Goal: Task Accomplishment & Management: Use online tool/utility

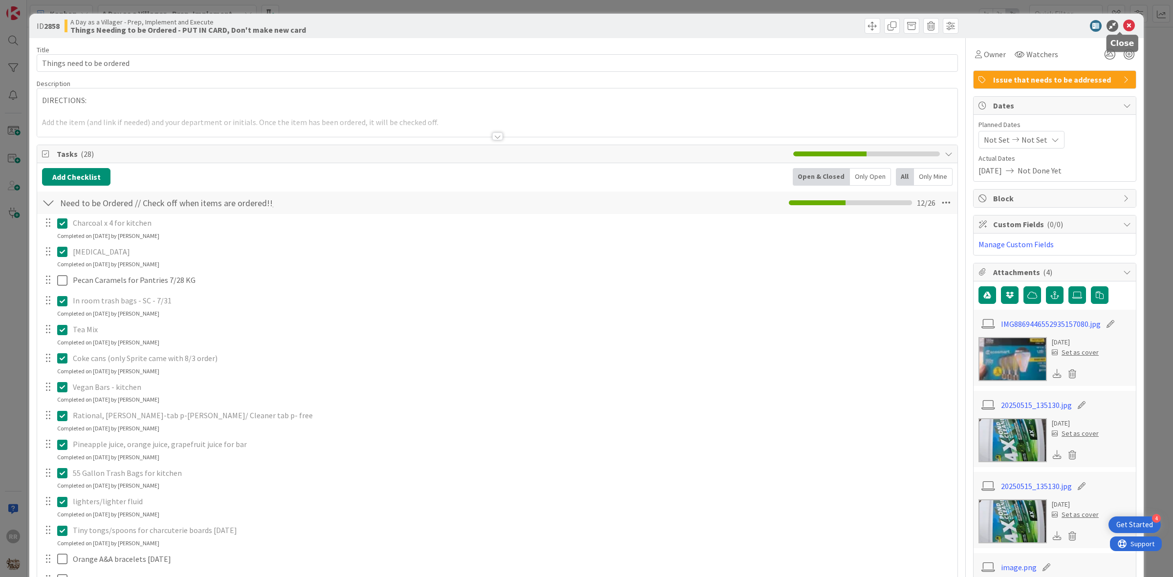
click at [1123, 25] on icon at bounding box center [1129, 26] width 12 height 12
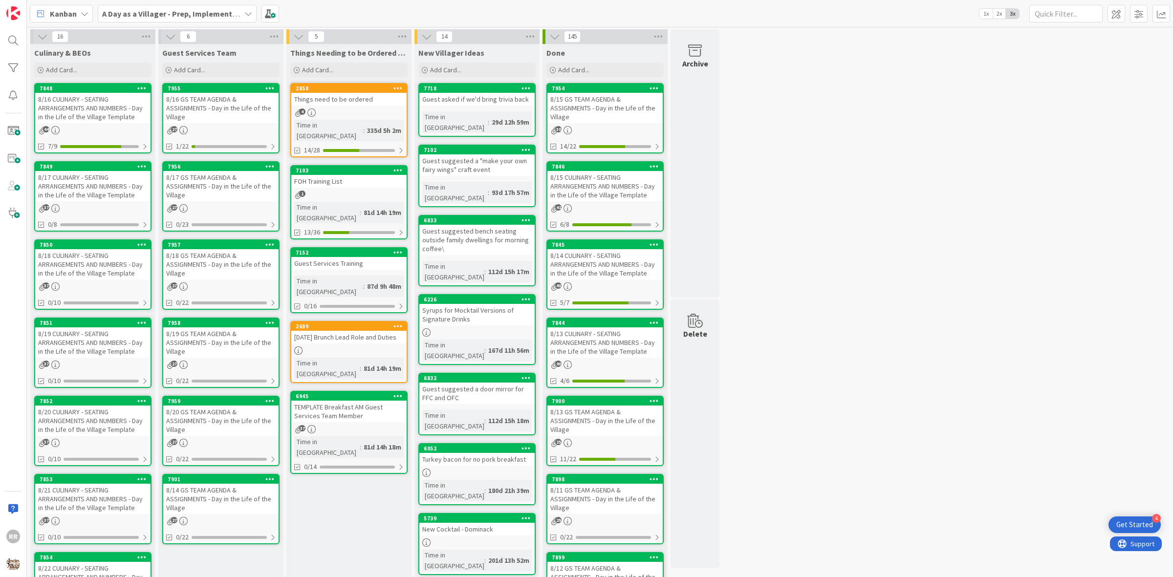
click at [111, 179] on div "8/17 CULINARY - SEATING ARRANGEMENTS AND NUMBERS - Day in the Life of the Villa…" at bounding box center [92, 186] width 115 height 30
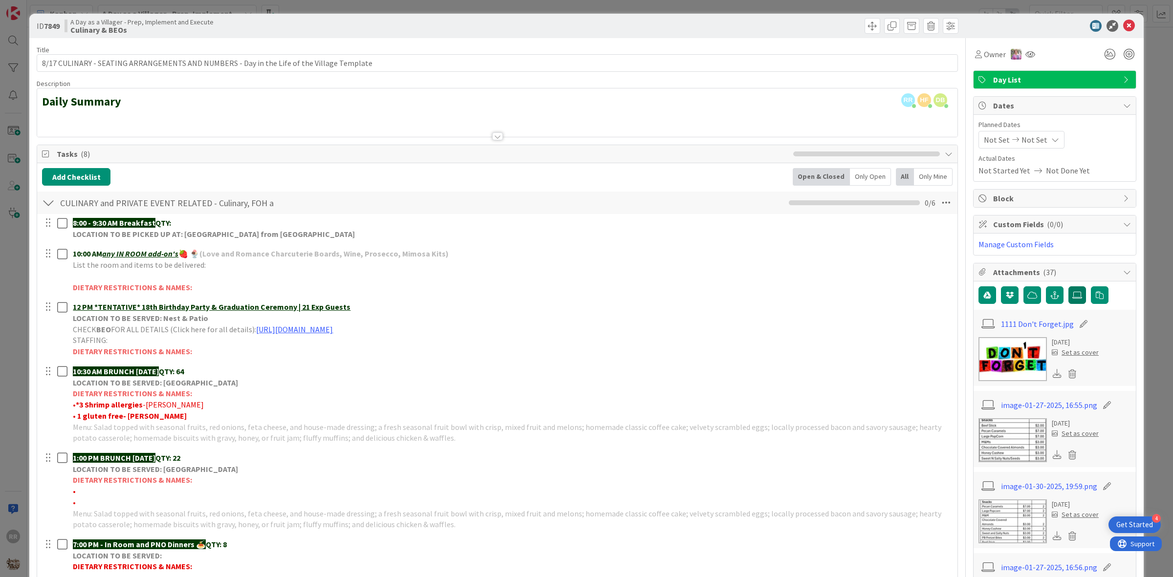
click at [1069, 289] on label at bounding box center [1078, 295] width 18 height 18
click at [1069, 286] on input "file" at bounding box center [1069, 286] width 0 height 0
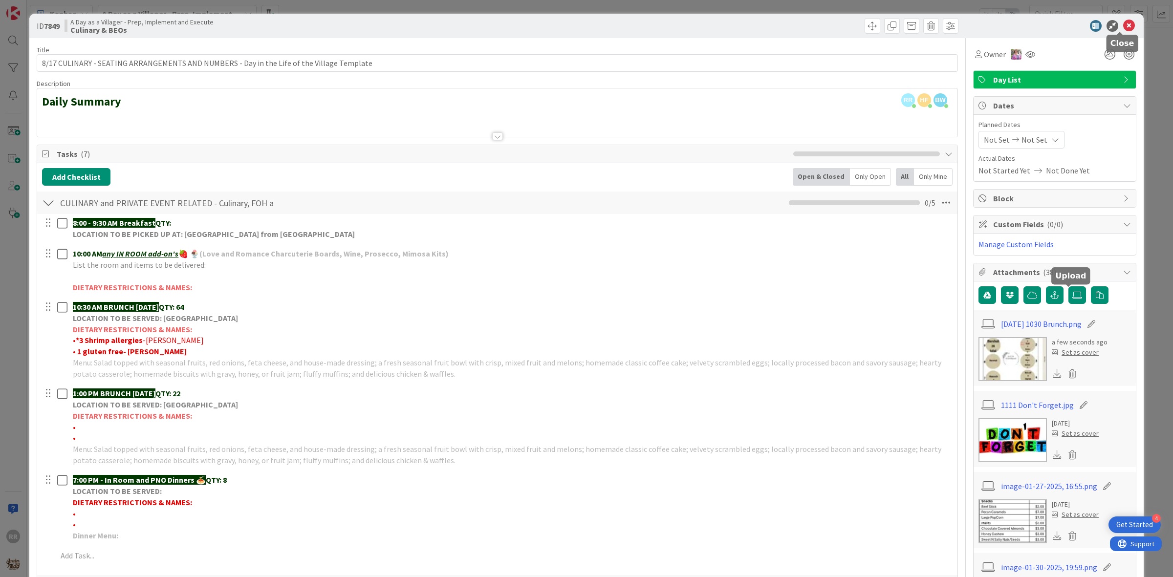
click at [1123, 27] on icon at bounding box center [1129, 26] width 12 height 12
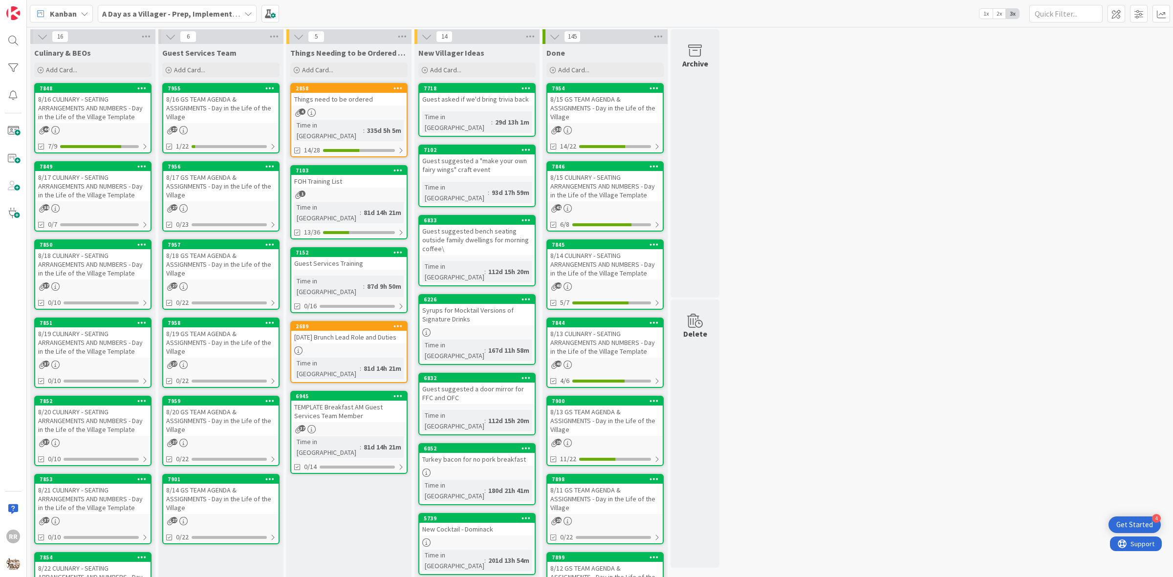
click at [115, 277] on div "8/18 CULINARY - SEATING ARRANGEMENTS AND NUMBERS - Day in the Life of the Villa…" at bounding box center [92, 264] width 115 height 30
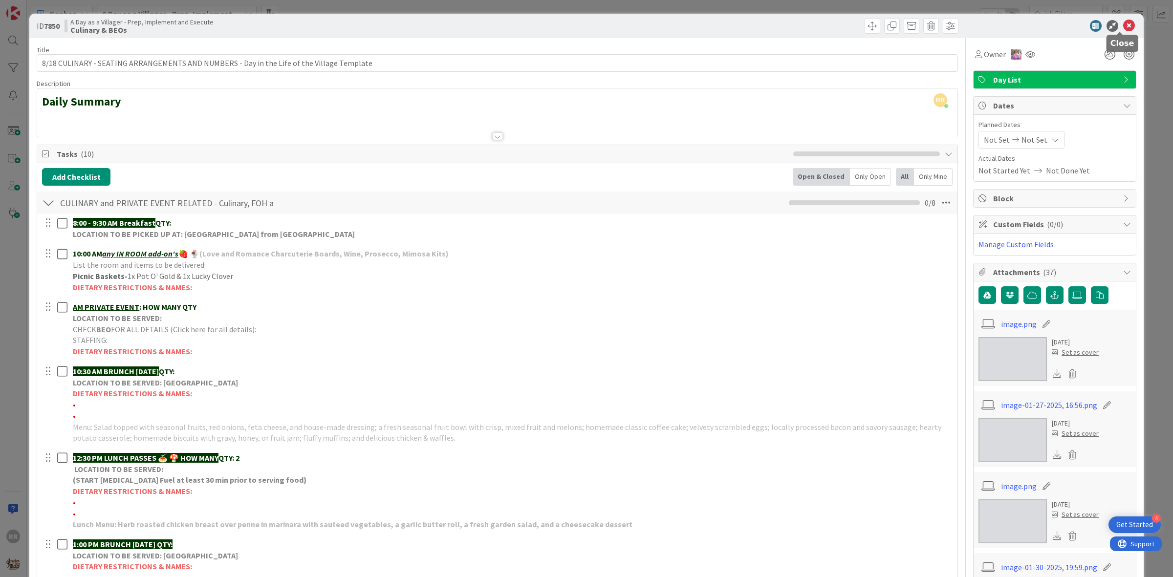
click at [1123, 25] on icon at bounding box center [1129, 26] width 12 height 12
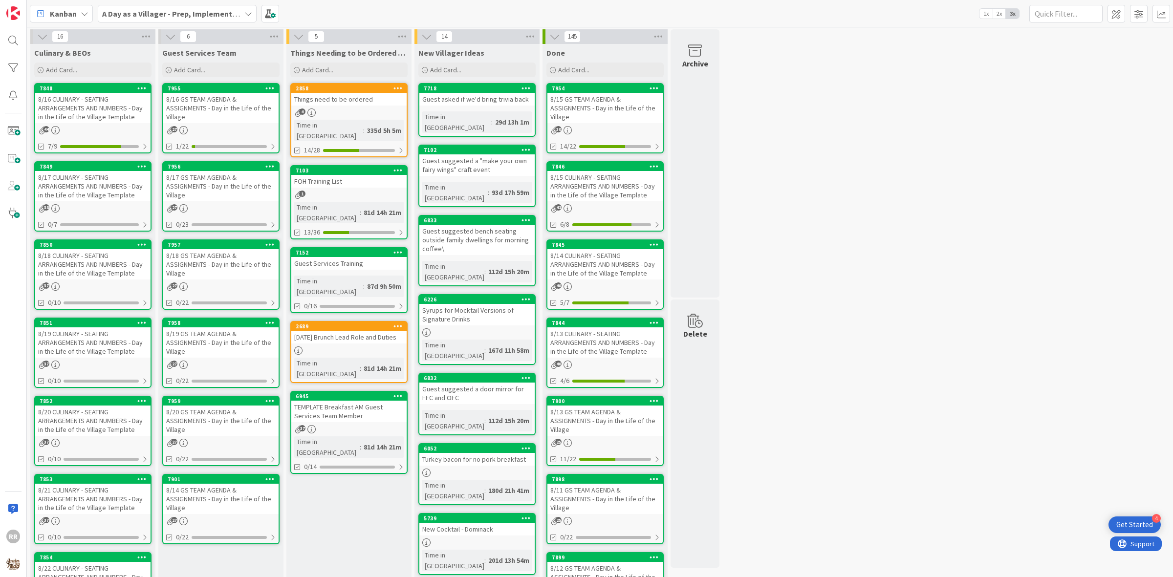
click at [106, 104] on div "8/16 CULINARY - SEATING ARRANGEMENTS AND NUMBERS - Day in the Life of the Villa…" at bounding box center [92, 108] width 115 height 30
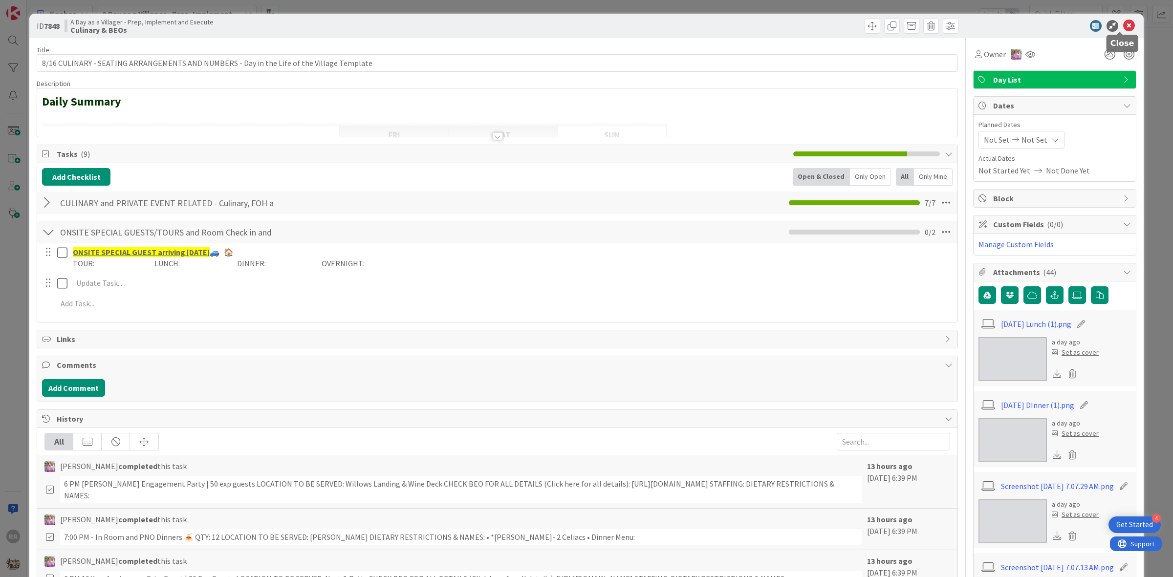
click at [1123, 28] on icon at bounding box center [1129, 26] width 12 height 12
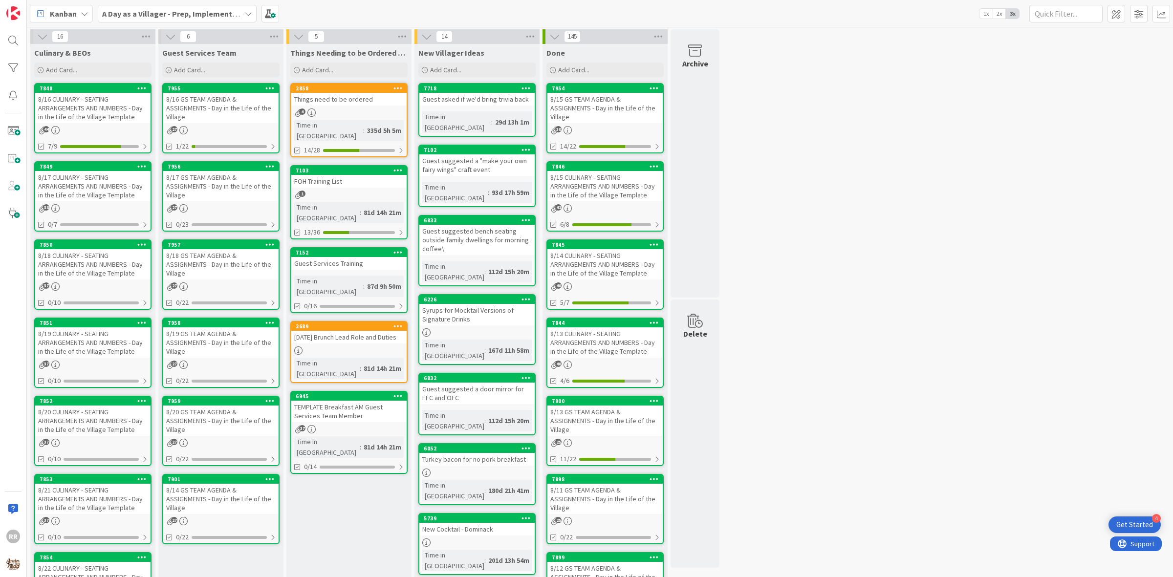
click at [74, 214] on link "7849 8/17 CULINARY - SEATING ARRANGEMENTS AND NUMBERS - Day in the Life of the …" at bounding box center [92, 196] width 117 height 70
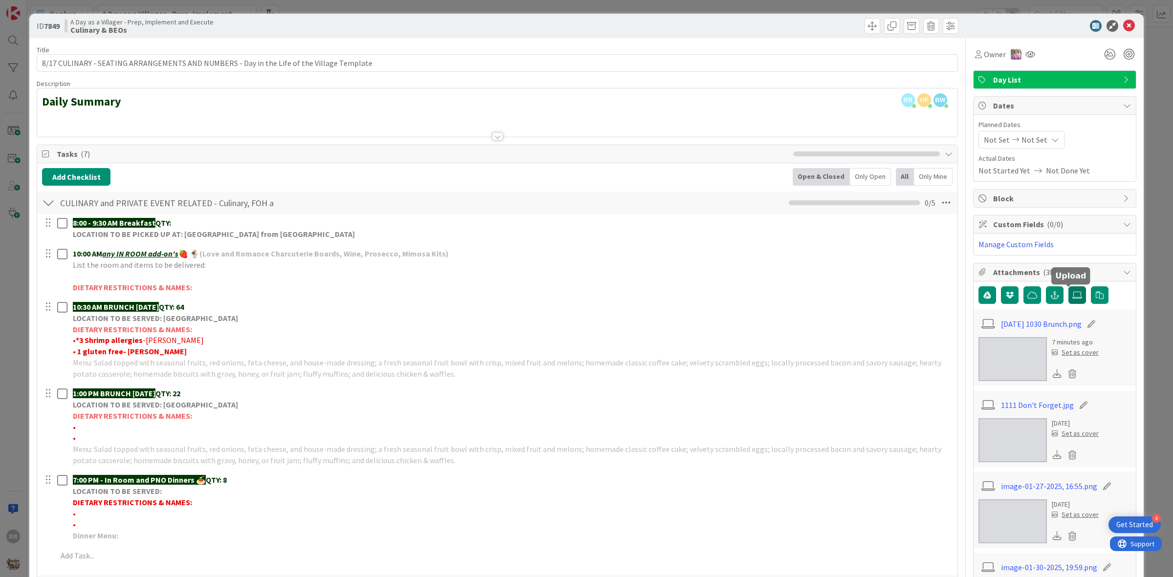
click at [1069, 292] on label at bounding box center [1078, 295] width 18 height 18
click at [1069, 286] on input "file" at bounding box center [1069, 286] width 0 height 0
click at [1069, 301] on label at bounding box center [1078, 295] width 18 height 18
click at [1069, 286] on input "file" at bounding box center [1069, 286] width 0 height 0
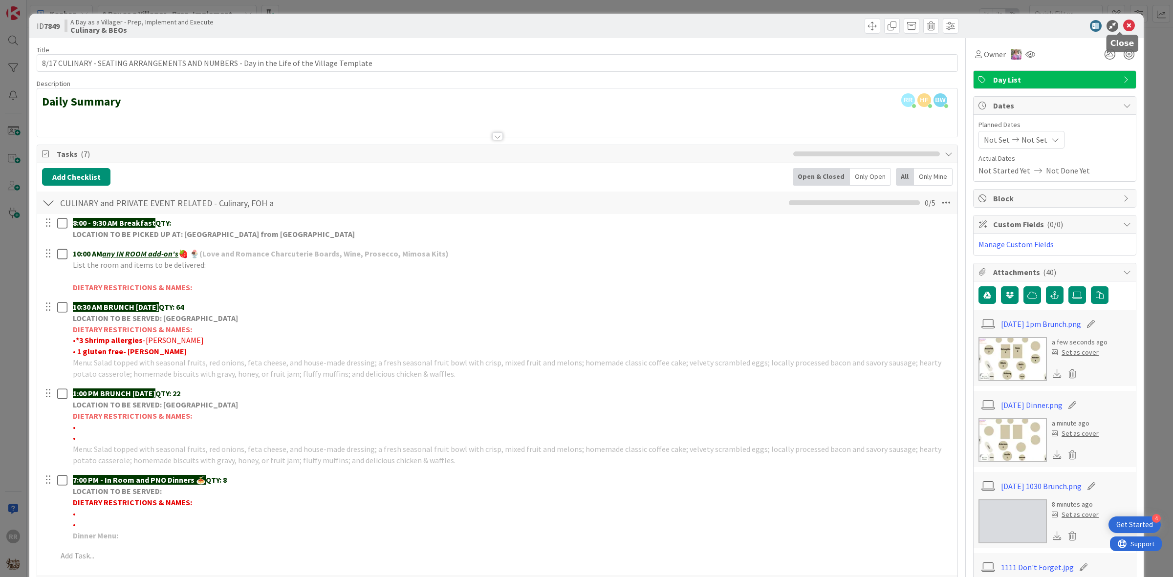
click at [1123, 24] on icon at bounding box center [1129, 26] width 12 height 12
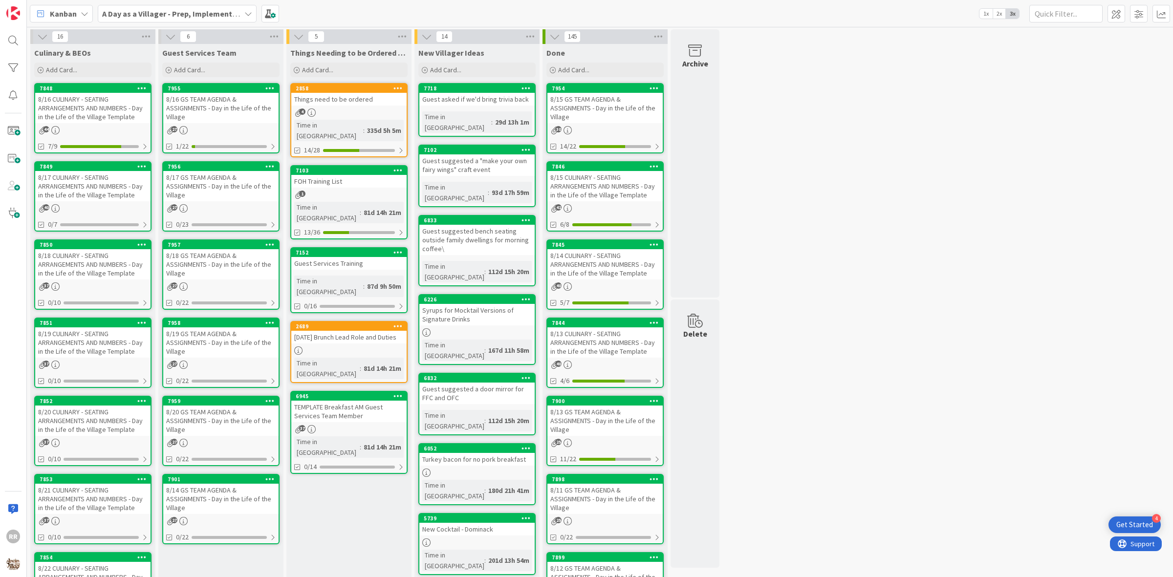
click at [85, 189] on div "8/17 CULINARY - SEATING ARRANGEMENTS AND NUMBERS - Day in the Life of the Villa…" at bounding box center [92, 186] width 115 height 30
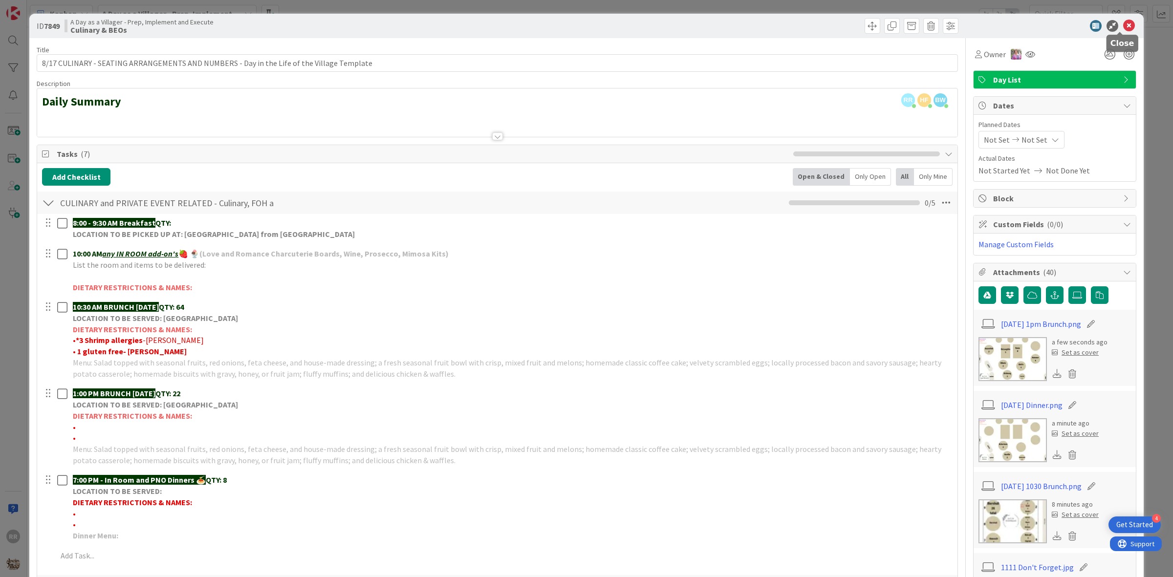
click at [1123, 28] on icon at bounding box center [1129, 26] width 12 height 12
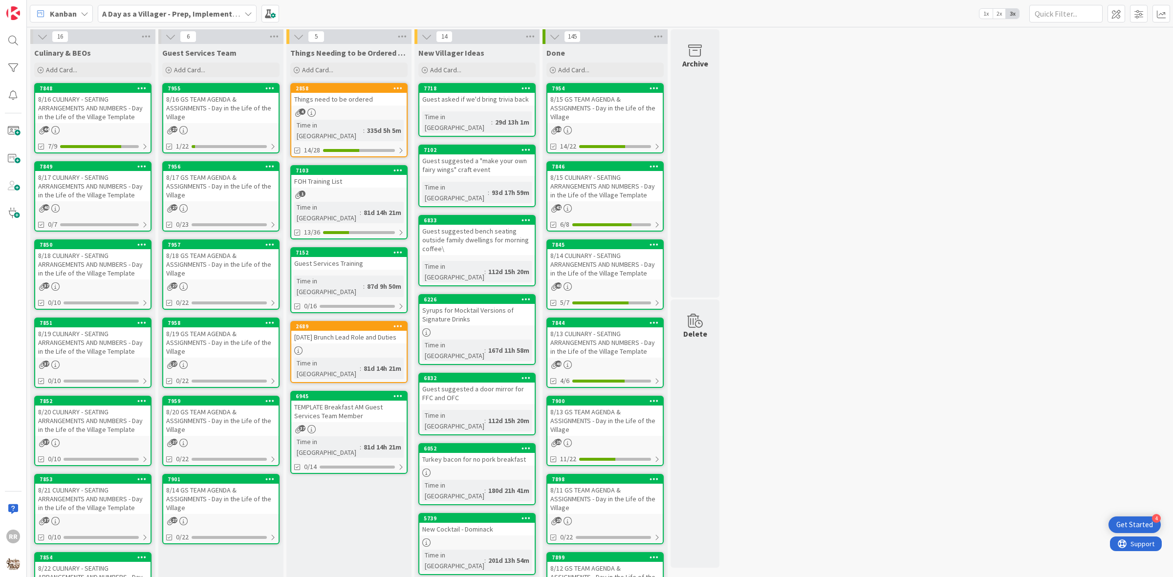
click at [114, 263] on div "8/18 CULINARY - SEATING ARRANGEMENTS AND NUMBERS - Day in the Life of the Villa…" at bounding box center [92, 264] width 115 height 30
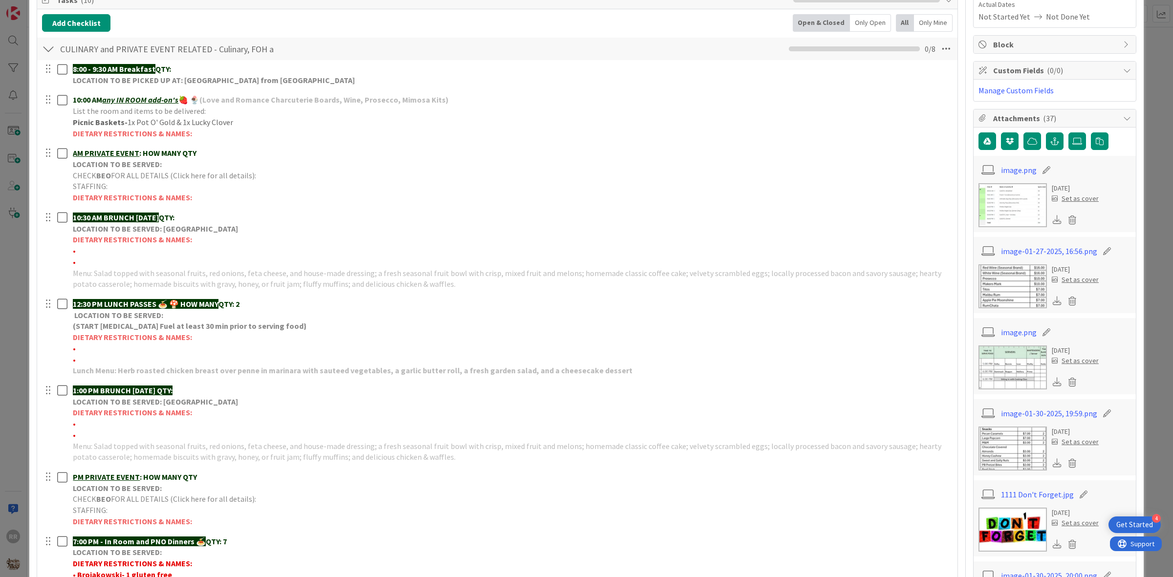
scroll to position [183, 0]
